Goal: Transaction & Acquisition: Purchase product/service

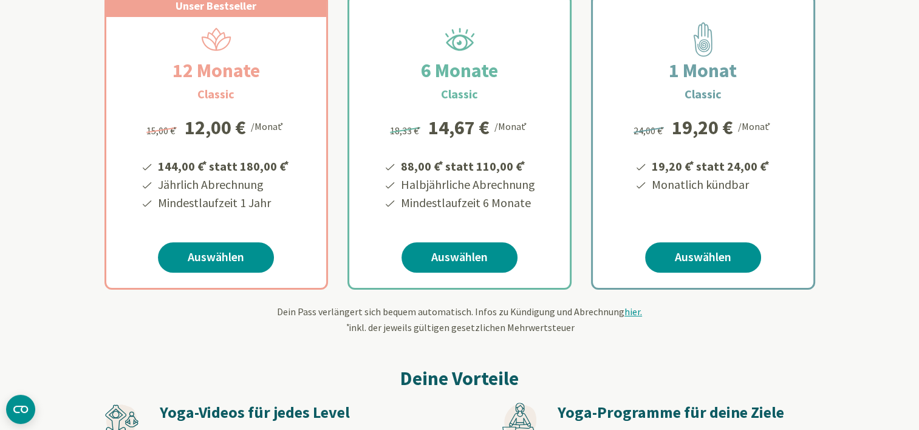
scroll to position [236, 0]
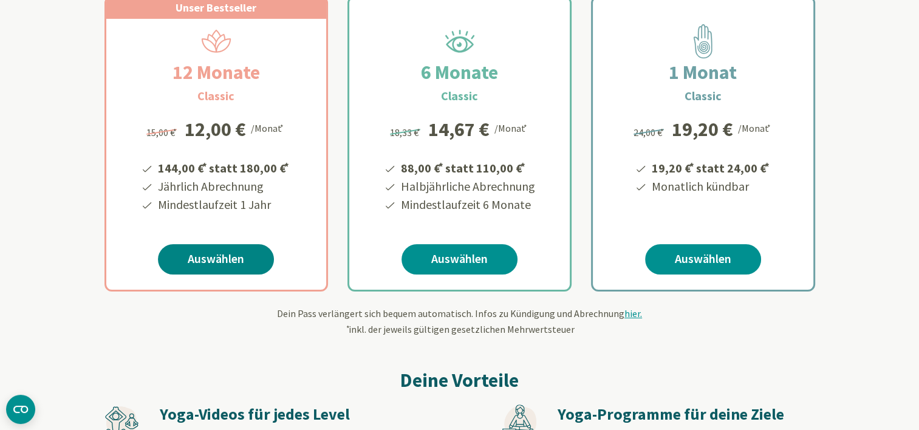
click at [211, 262] on link "Auswählen" at bounding box center [216, 259] width 116 height 30
